Goal: Information Seeking & Learning: Check status

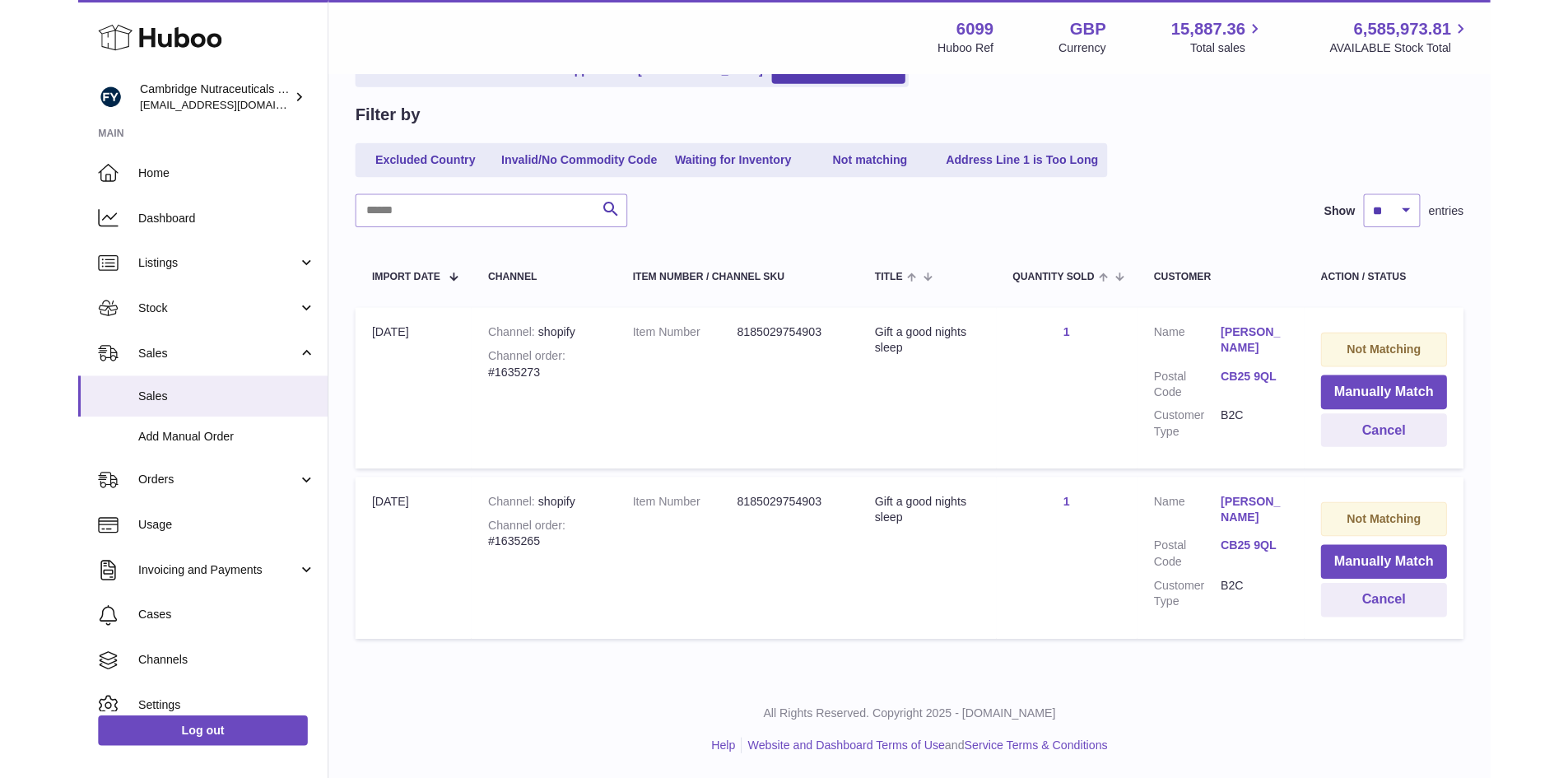
scroll to position [126, 0]
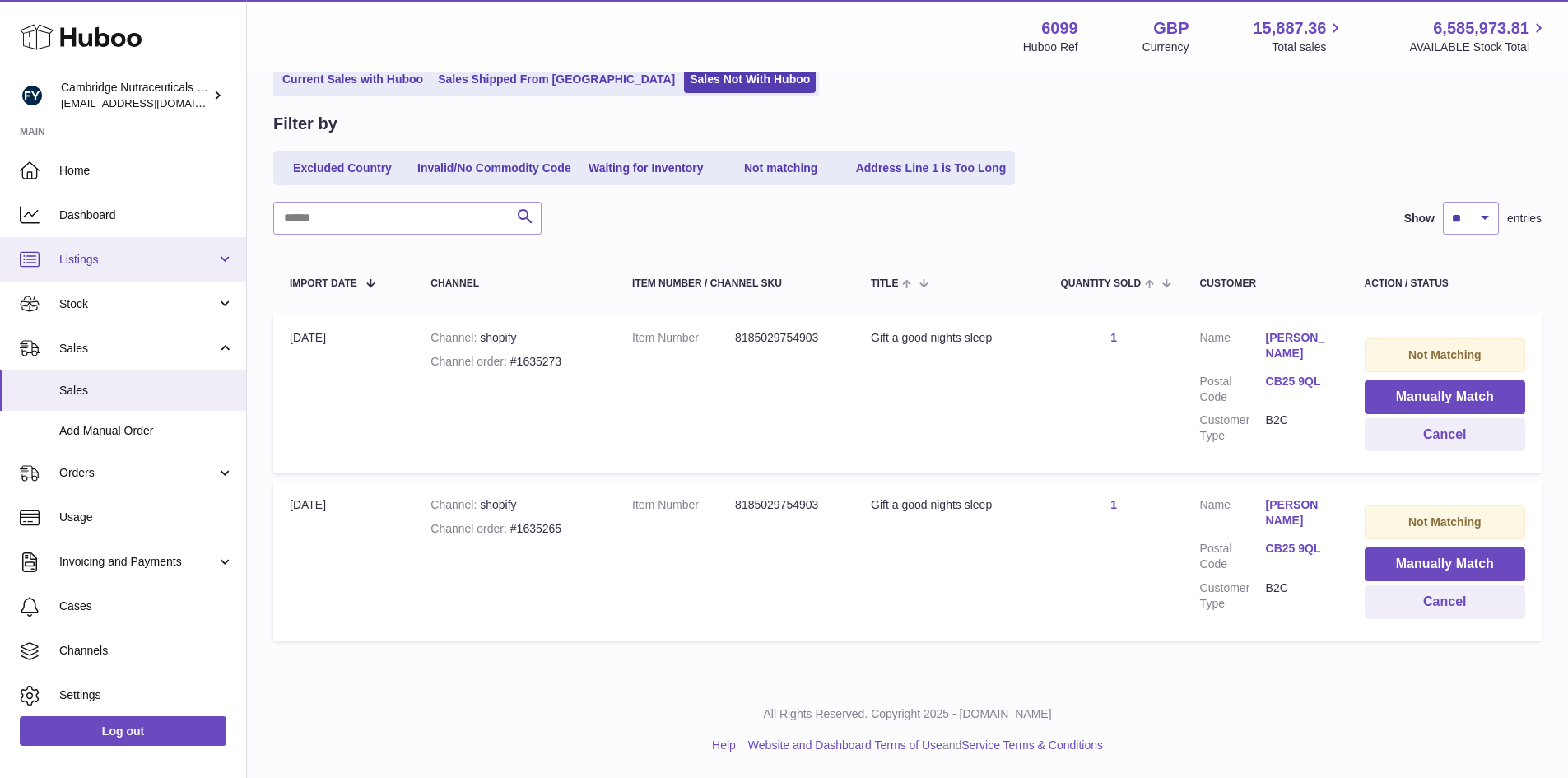
click at [121, 245] on link "Listings" at bounding box center [123, 259] width 247 height 44
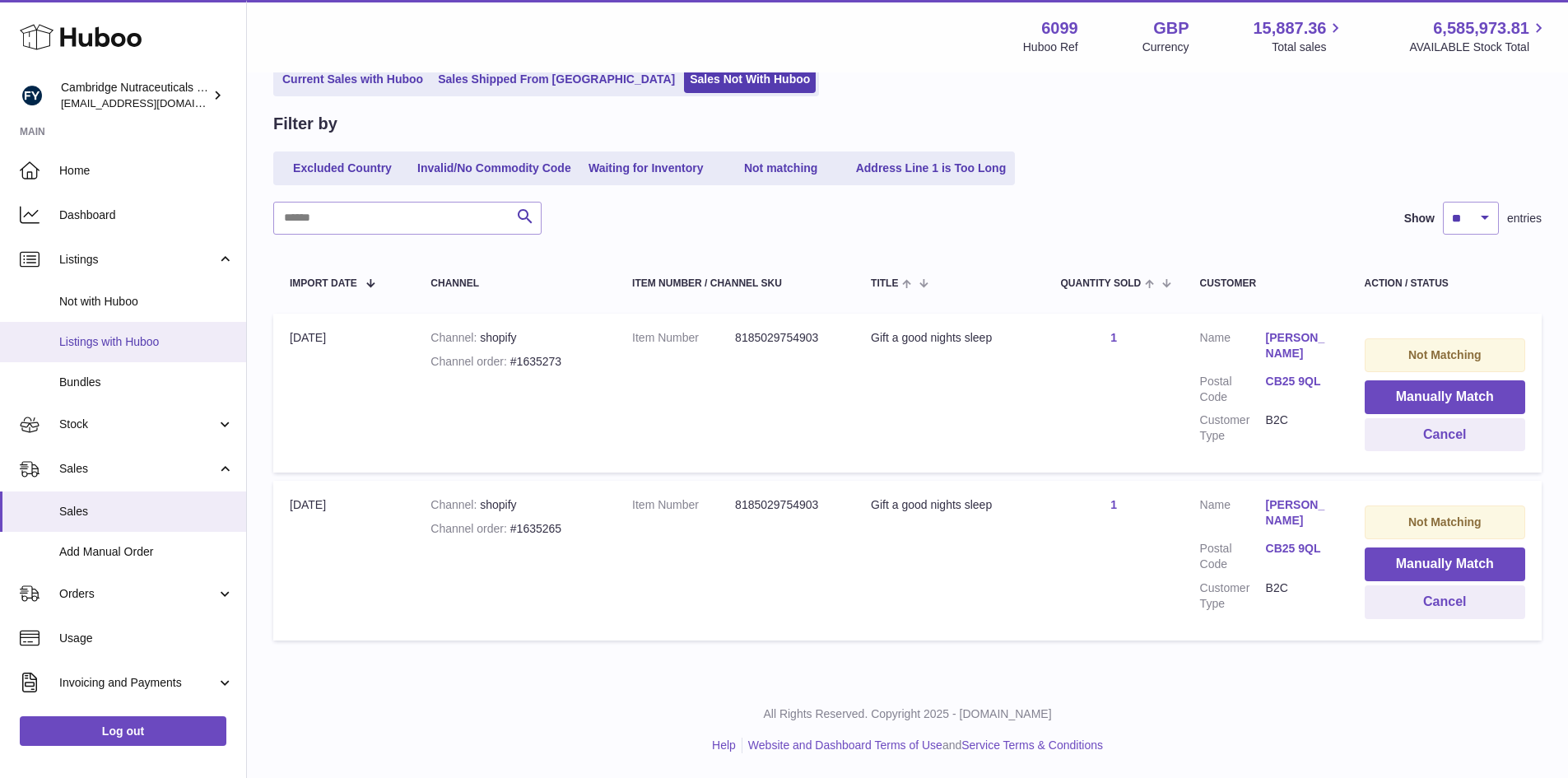
click at [94, 345] on span "Listings with Huboo" at bounding box center [146, 342] width 175 height 15
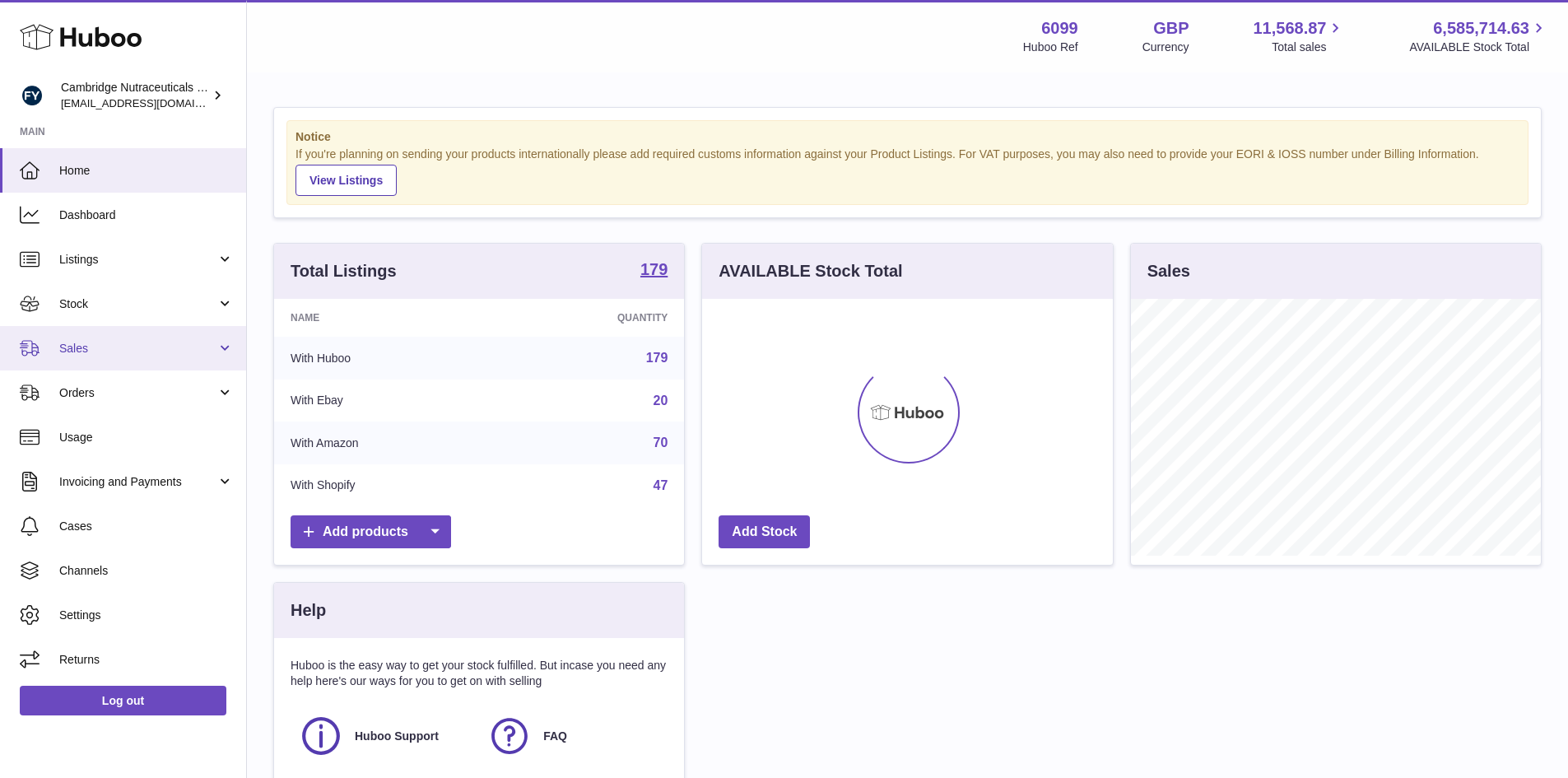
scroll to position [257, 411]
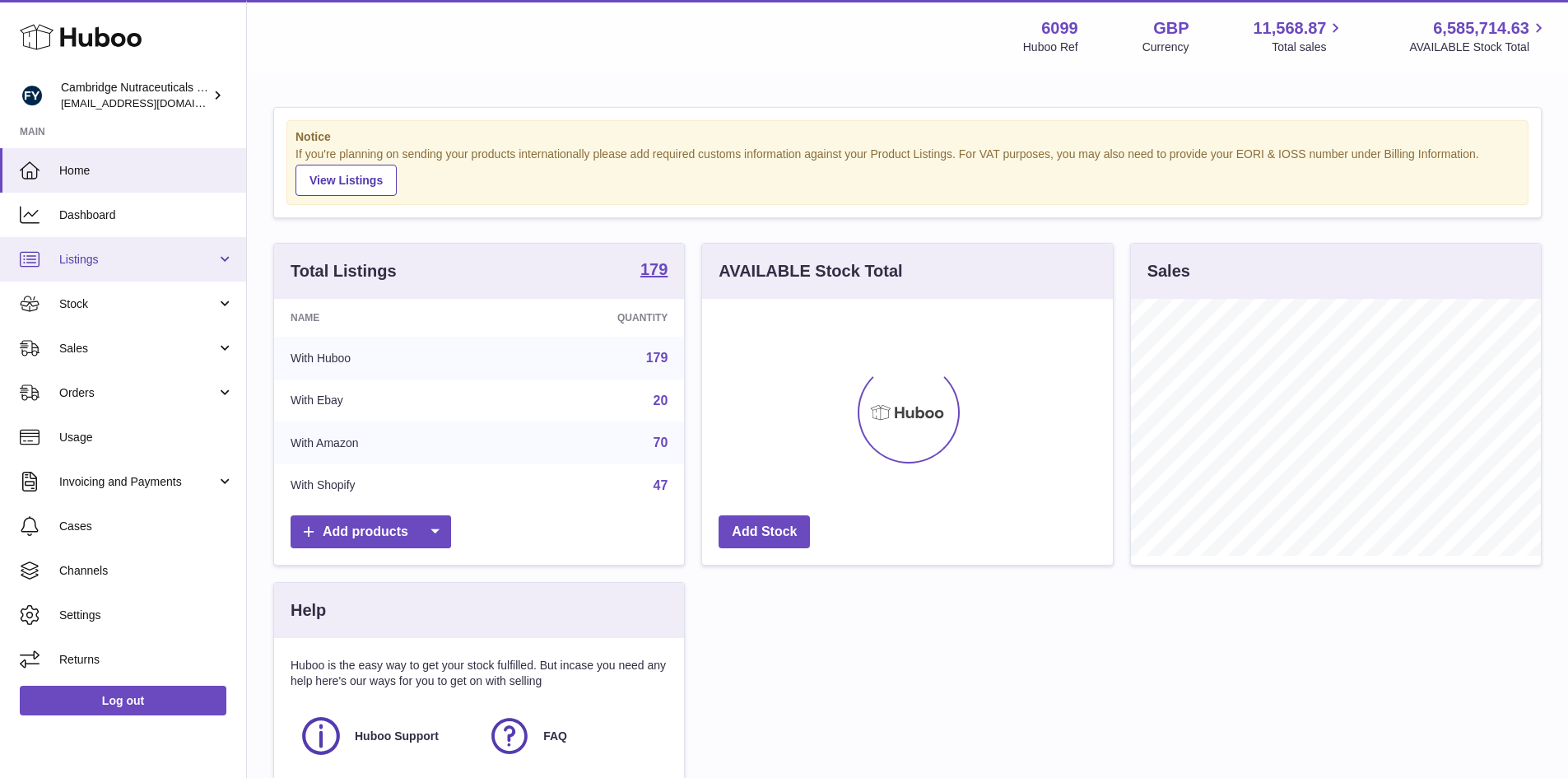
click at [116, 262] on span "Listings" at bounding box center [137, 259] width 157 height 15
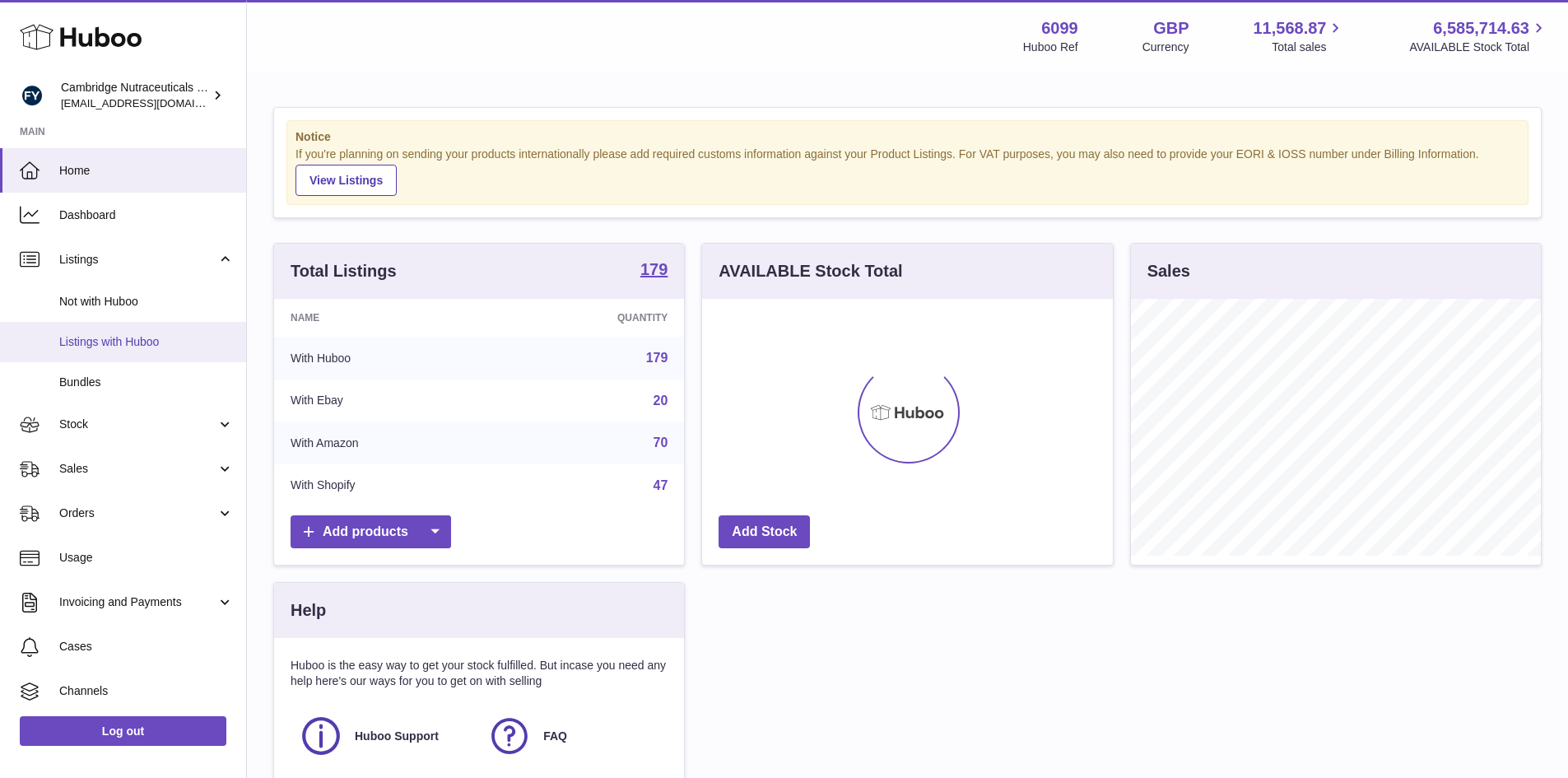
click at [112, 341] on span "Listings with Huboo" at bounding box center [146, 342] width 175 height 15
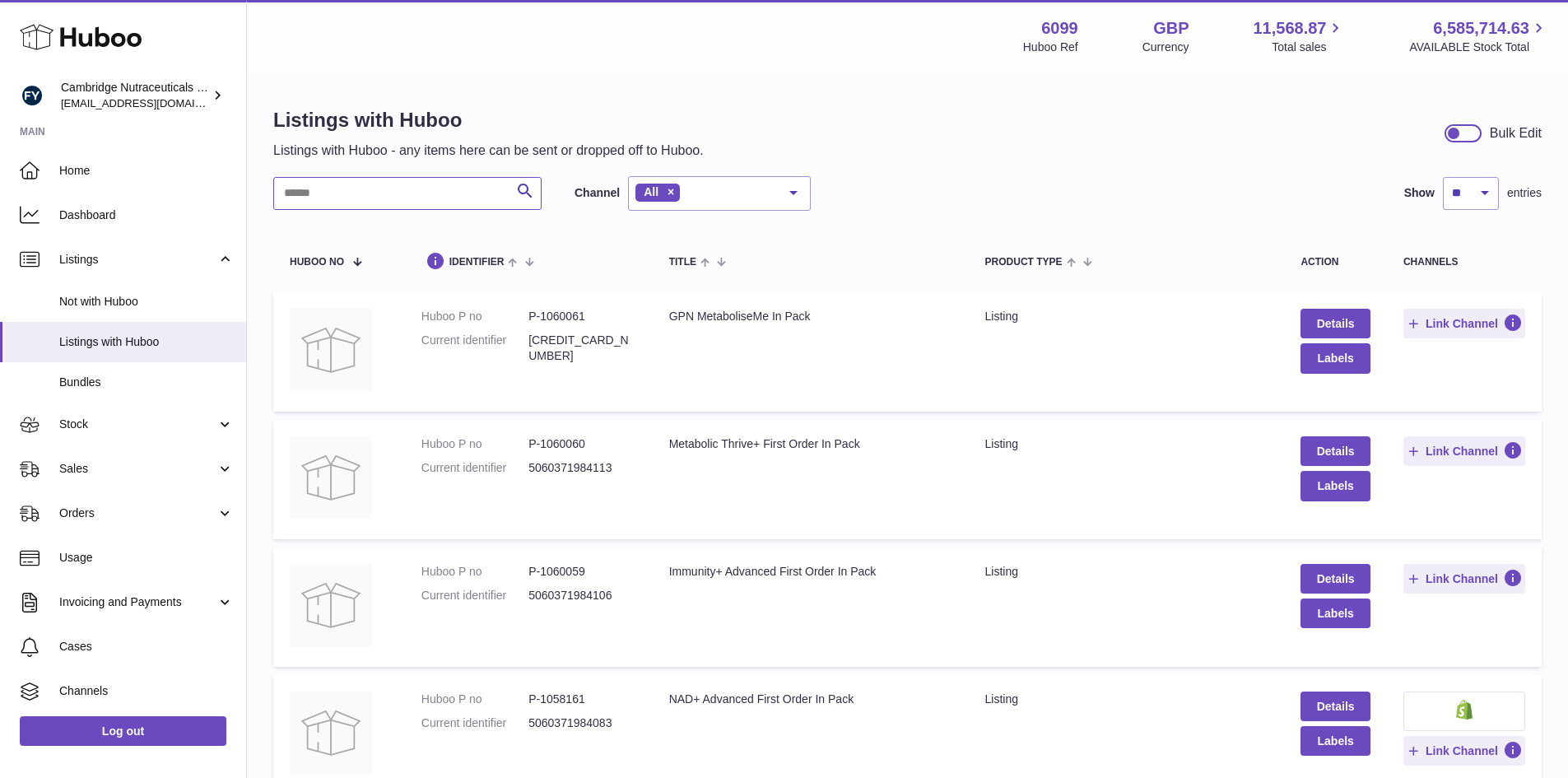
click at [359, 190] on input "text" at bounding box center [408, 193] width 268 height 33
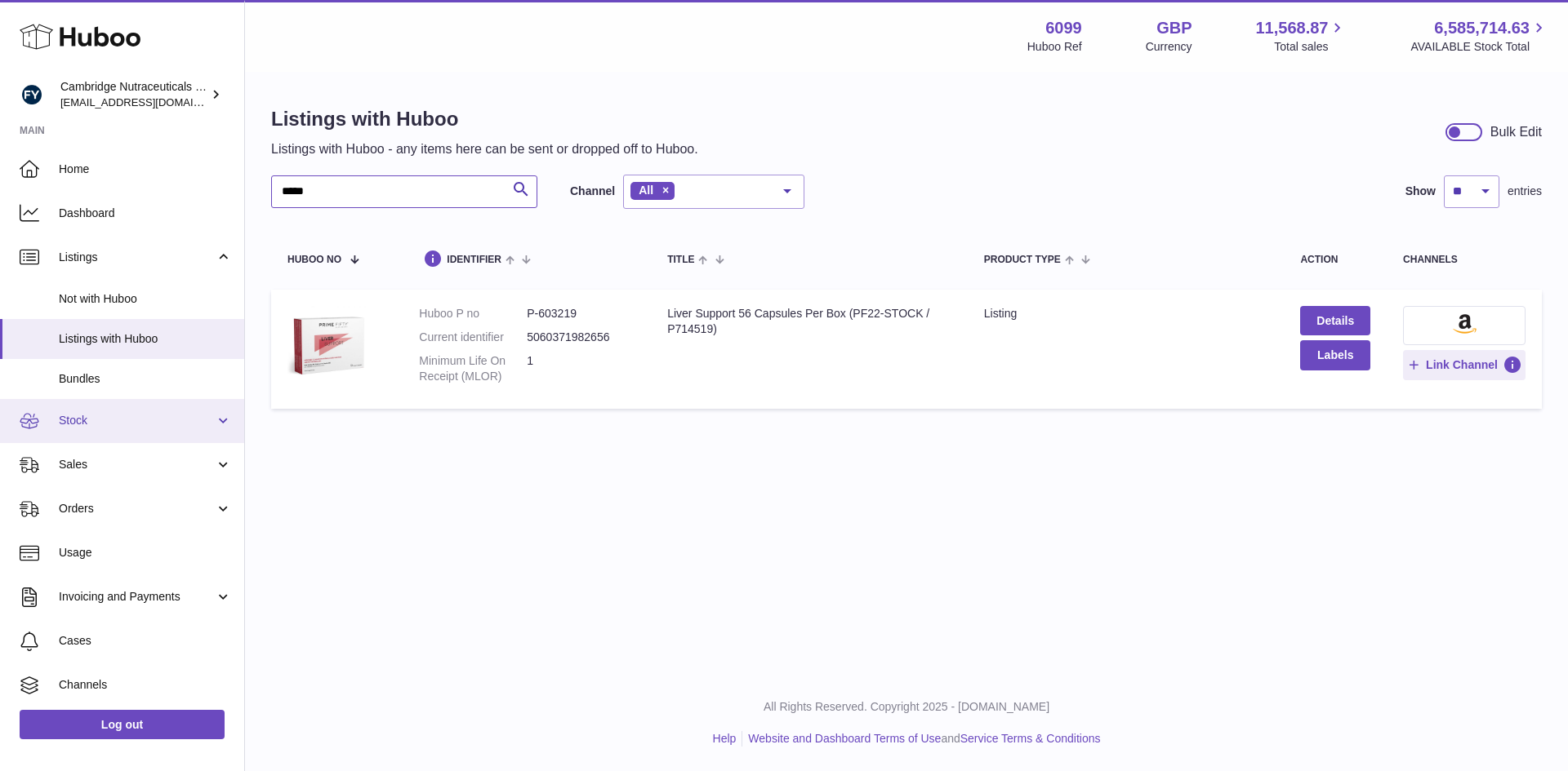
type input "*****"
click at [120, 430] on link "Stock" at bounding box center [122, 421] width 245 height 44
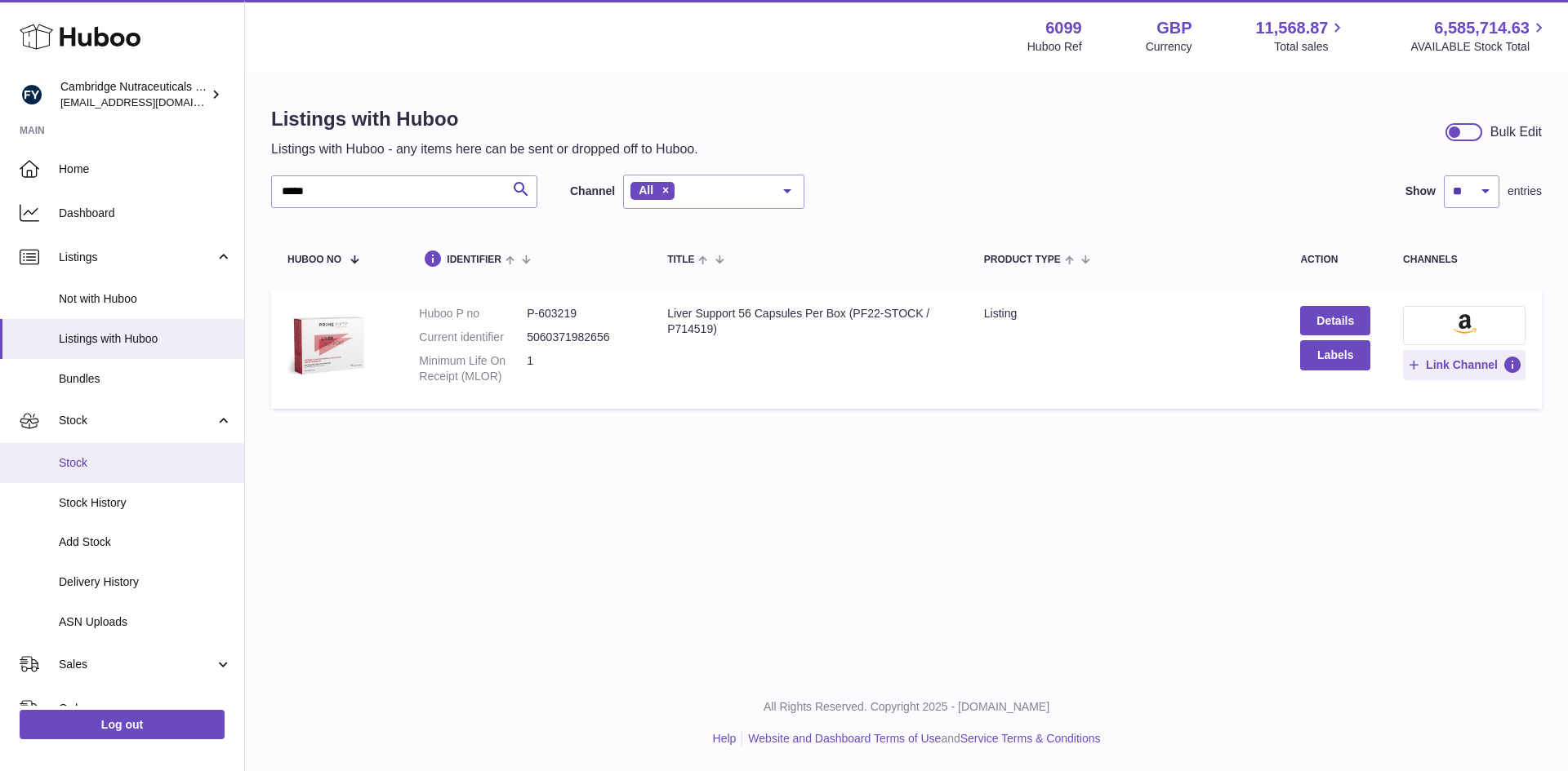
click at [120, 464] on span "Stock" at bounding box center [145, 463] width 174 height 15
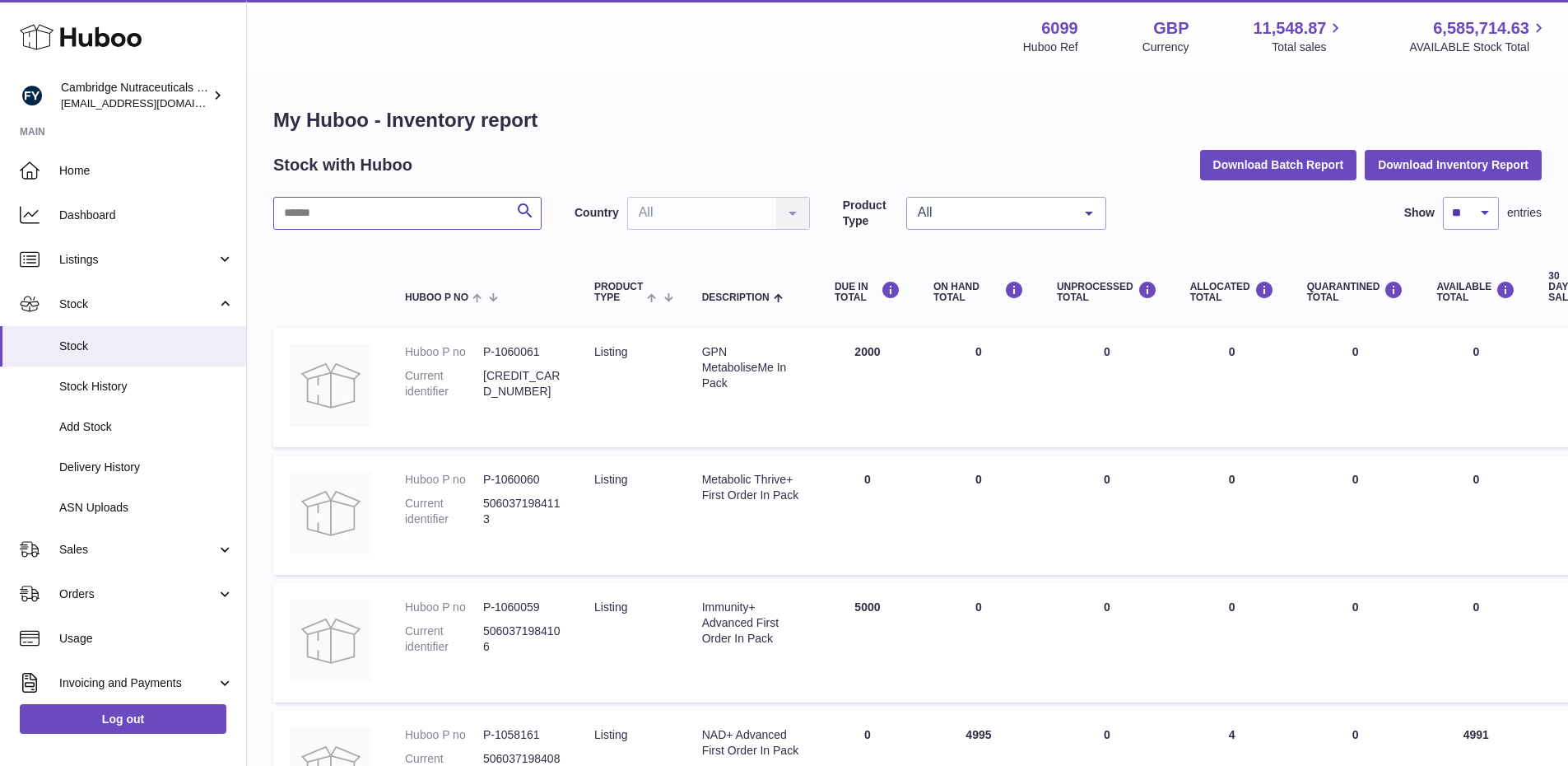
click at [353, 215] on input "text" at bounding box center [408, 213] width 268 height 33
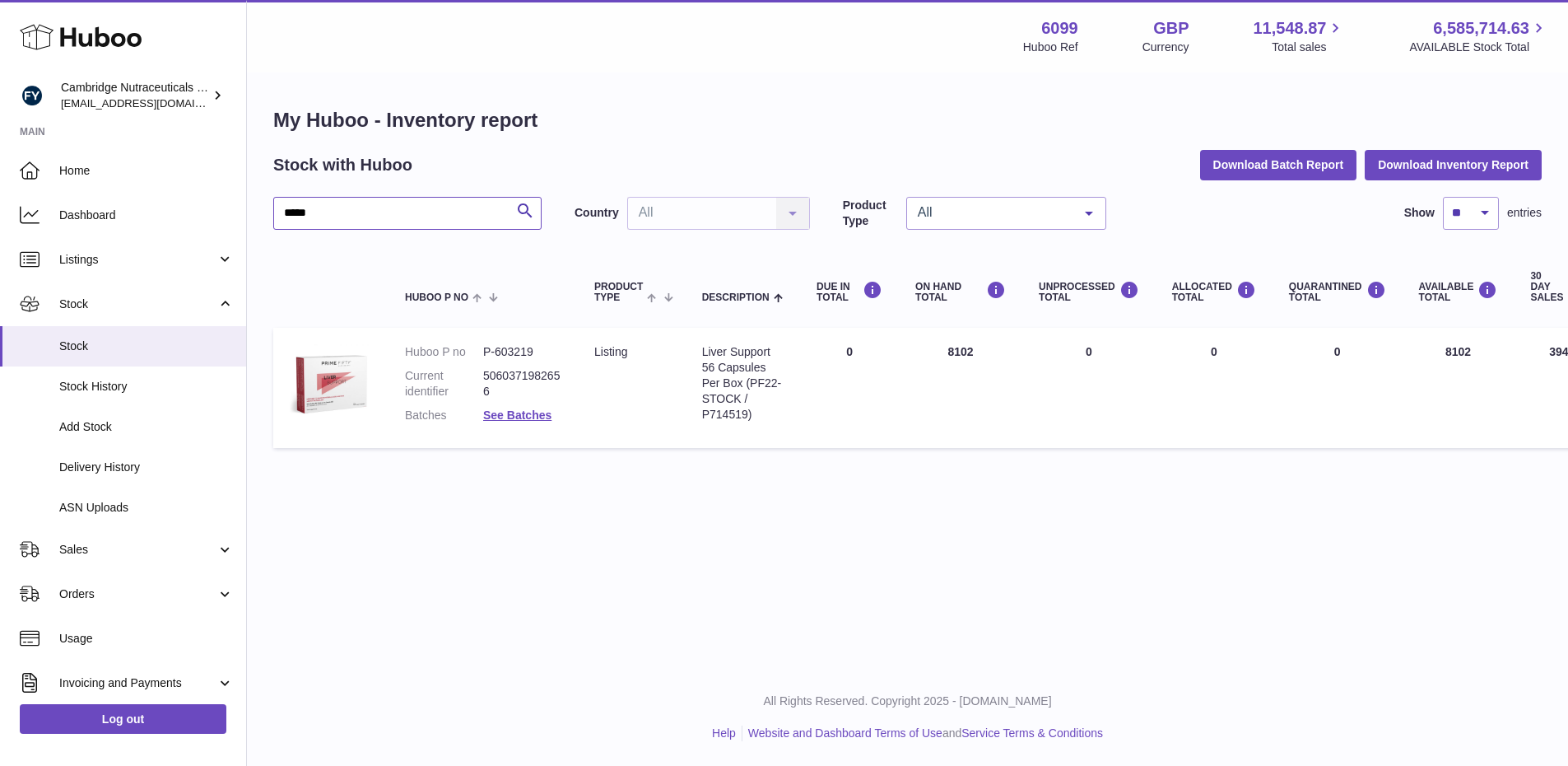
type input "*****"
click at [514, 424] on dl "Huboo P no P-603219 Current identifier 5060371982656 Batches See Batches" at bounding box center [483, 388] width 157 height 87
click at [516, 419] on link "See Batches" at bounding box center [517, 415] width 68 height 14
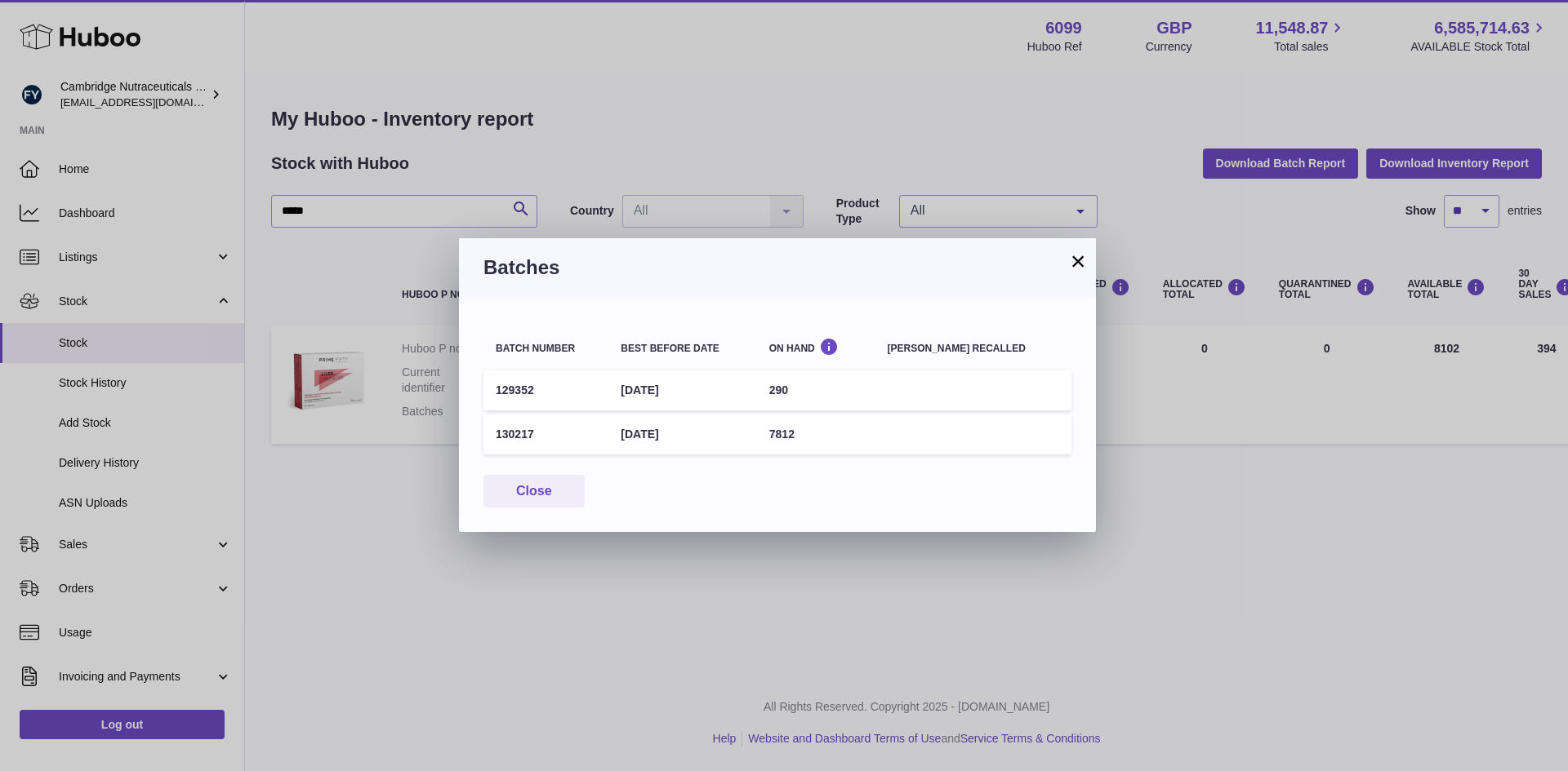
click at [1076, 259] on button "×" at bounding box center [1078, 261] width 20 height 20
